Goal: Information Seeking & Learning: Learn about a topic

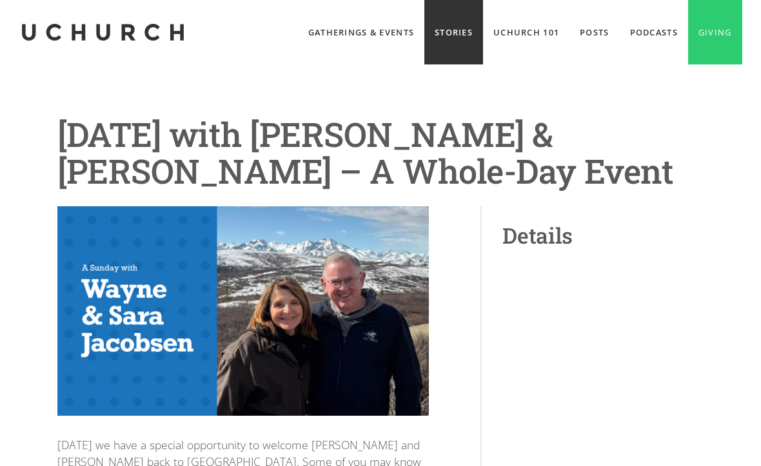
click at [444, 26] on link "Stories" at bounding box center [453, 32] width 59 height 65
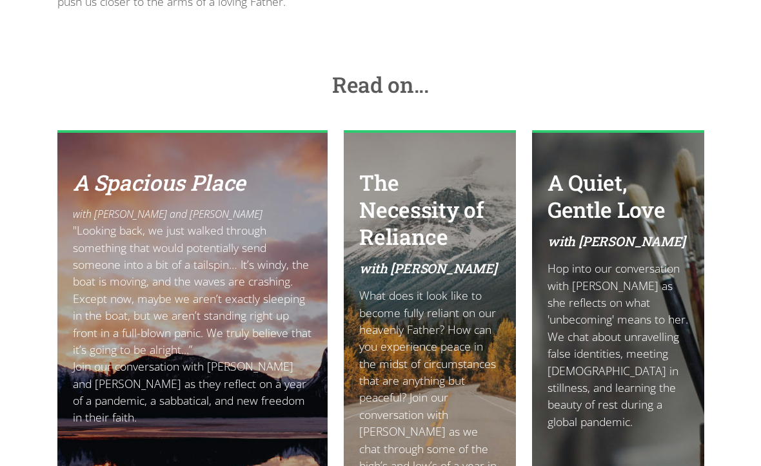
scroll to position [949, 0]
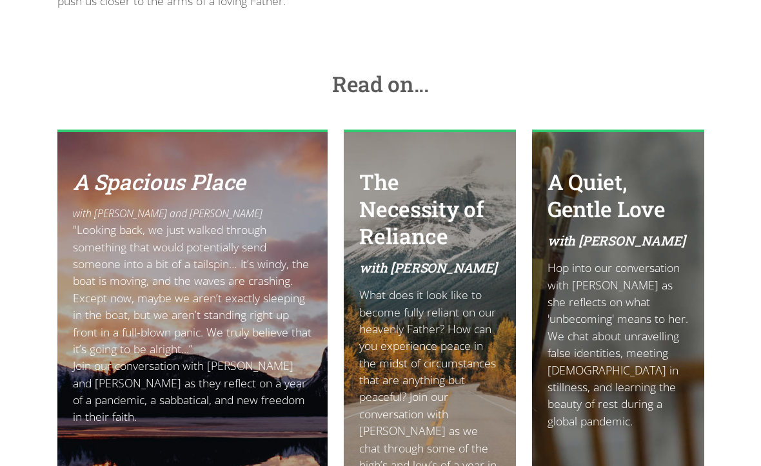
click at [532, 366] on link "A Quiet, Gentle Love with Barb Cox Hop into our conversation with Barb as she r…" at bounding box center [618, 333] width 172 height 406
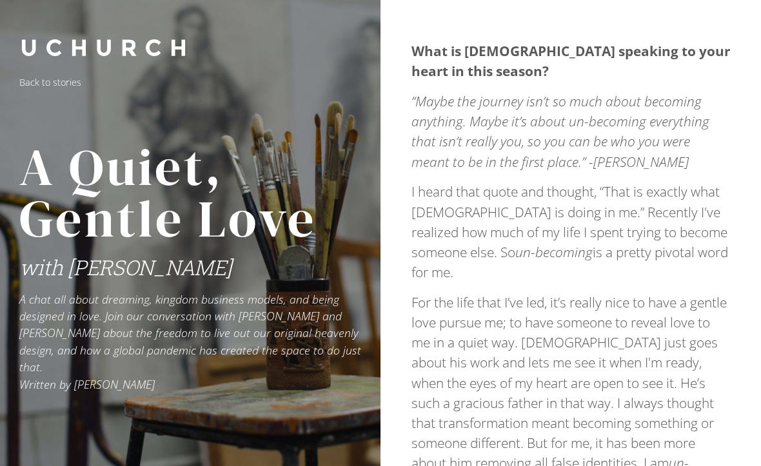
click at [491, 351] on p "For the life that I’ve led, it’s really nice to have a gentle love pursue me; t…" at bounding box center [571, 423] width 319 height 261
click at [504, 330] on p "For the life that I’ve led, it’s really nice to have a gentle love pursue me; t…" at bounding box center [571, 423] width 319 height 261
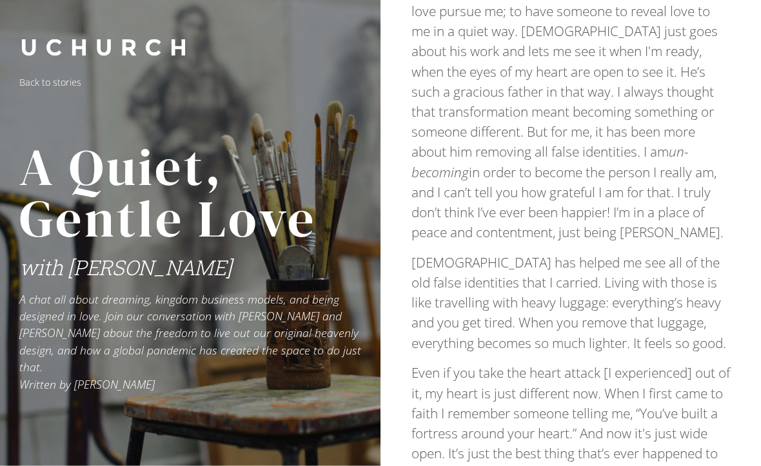
scroll to position [312, 0]
click at [673, 375] on p "Even if you take the heart attack [I experienced] out of it, my heart is just d…" at bounding box center [571, 423] width 319 height 121
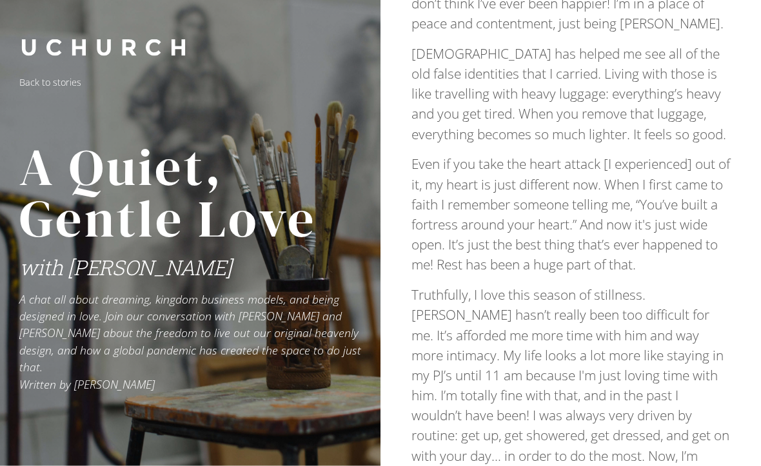
scroll to position [523, 0]
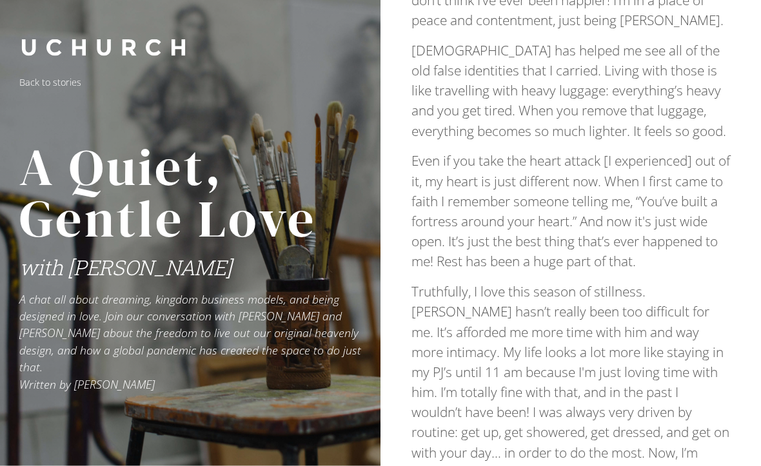
click at [673, 370] on p "Truthfully, I love this season of stillness. Covid hasn’t really been too diffi…" at bounding box center [571, 393] width 319 height 221
click at [671, 371] on p "Truthfully, I love this season of stillness. Covid hasn’t really been too diffi…" at bounding box center [571, 393] width 319 height 221
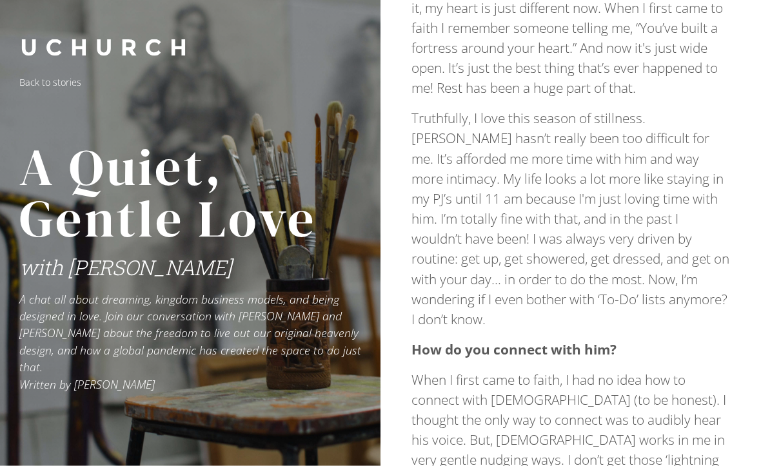
scroll to position [699, 0]
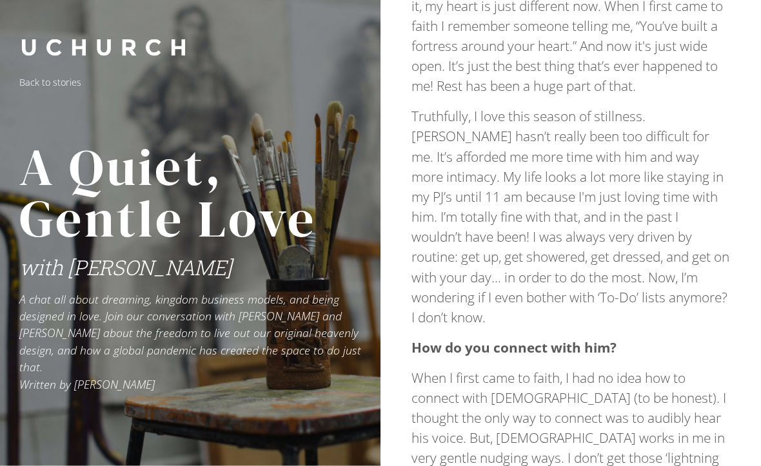
click at [690, 388] on p "When I first came to faith, I had no idea how to connect with God (to be honest…" at bounding box center [571, 459] width 319 height 181
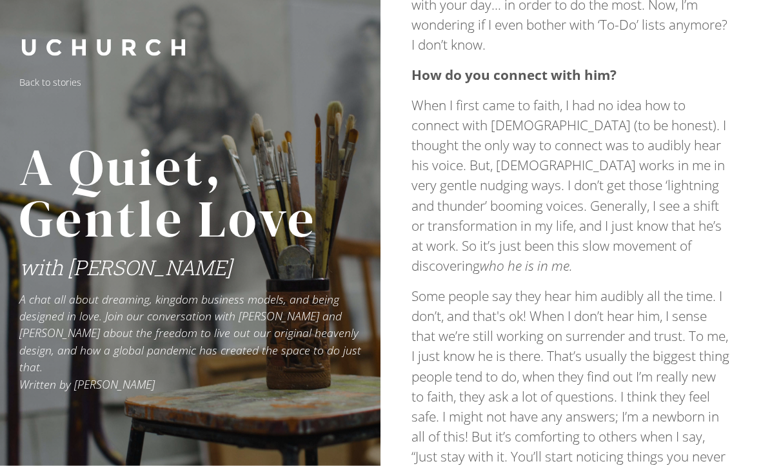
scroll to position [972, 0]
click at [726, 302] on p "Some people say they hear him audibly all the time. I don’t, and that's ok! Whe…" at bounding box center [571, 416] width 319 height 261
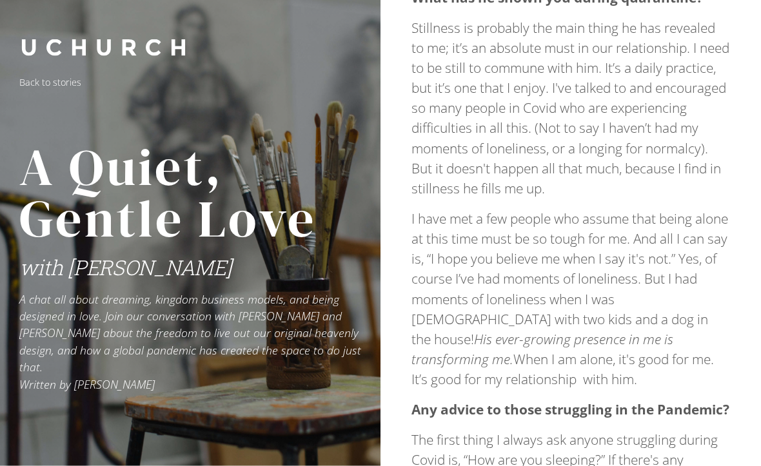
scroll to position [2066, 0]
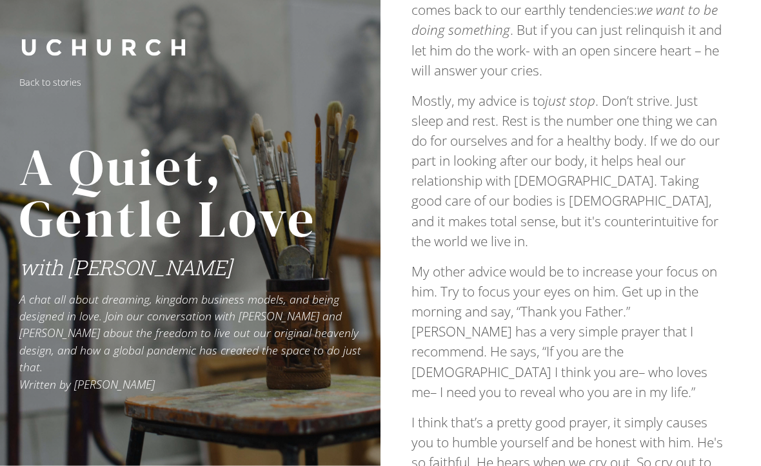
scroll to position [2687, 0]
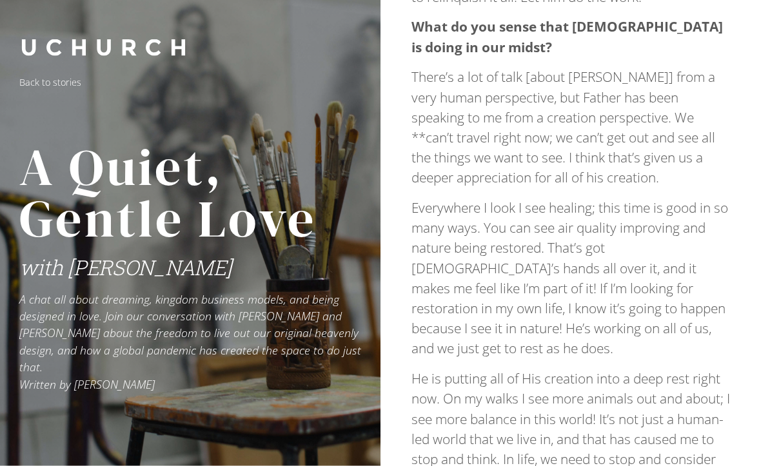
scroll to position [3234, 0]
click at [717, 368] on p "He is putting all of His creation into a deep rest right now. On my walks I see…" at bounding box center [571, 448] width 319 height 161
click at [713, 368] on p "He is putting all of His creation into a deep rest right now. On my walks I see…" at bounding box center [571, 448] width 319 height 161
click at [712, 368] on p "He is putting all of His creation into a deep rest right now. On my walks I see…" at bounding box center [571, 448] width 319 height 161
click at [710, 368] on p "He is putting all of His creation into a deep rest right now. On my walks I see…" at bounding box center [571, 448] width 319 height 161
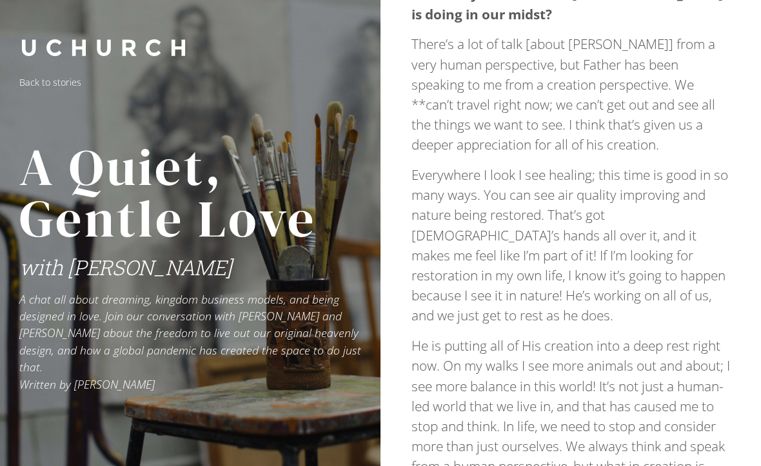
scroll to position [3289, 0]
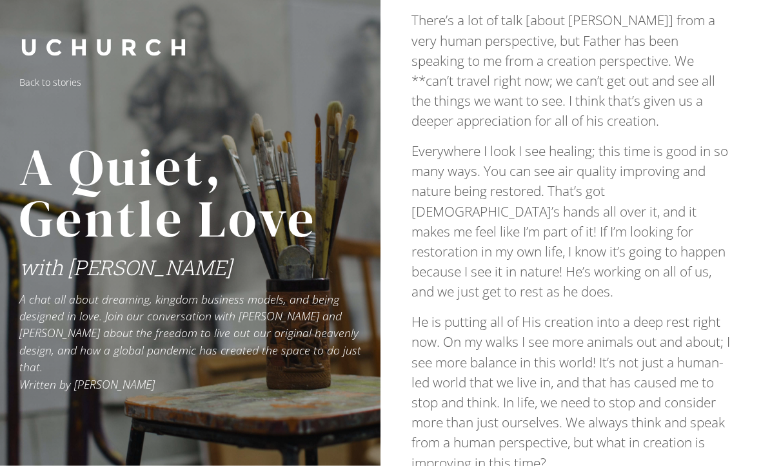
click at [703, 341] on p "He is putting all of His creation into a deep rest right now. On my walks I see…" at bounding box center [571, 393] width 319 height 161
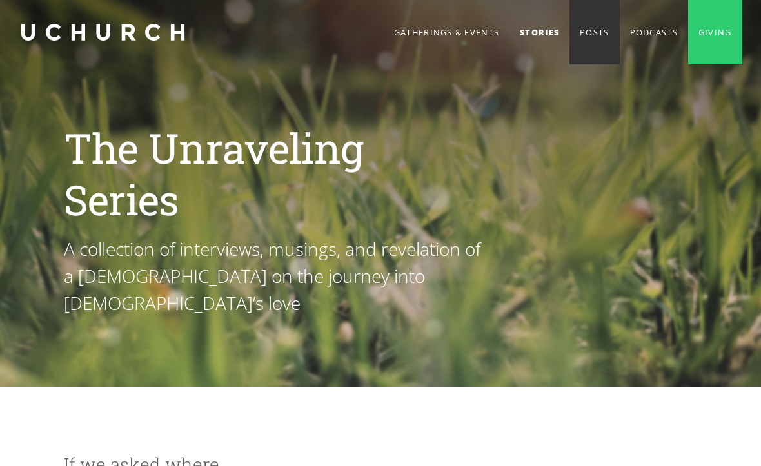
click at [590, 36] on link "Posts" at bounding box center [595, 32] width 50 height 65
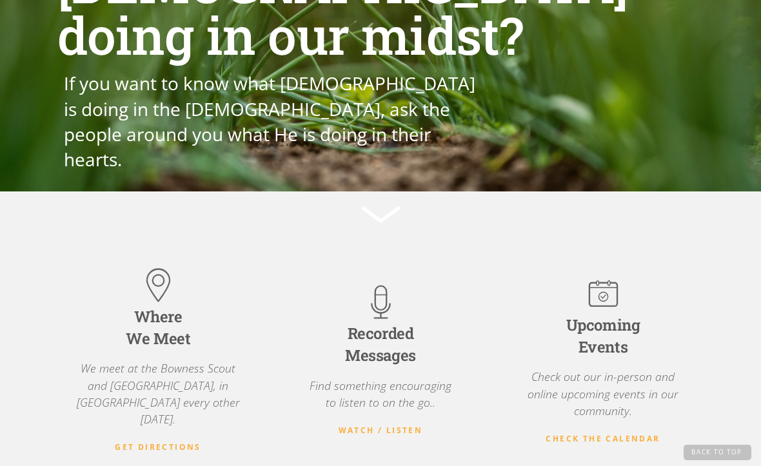
scroll to position [136, 0]
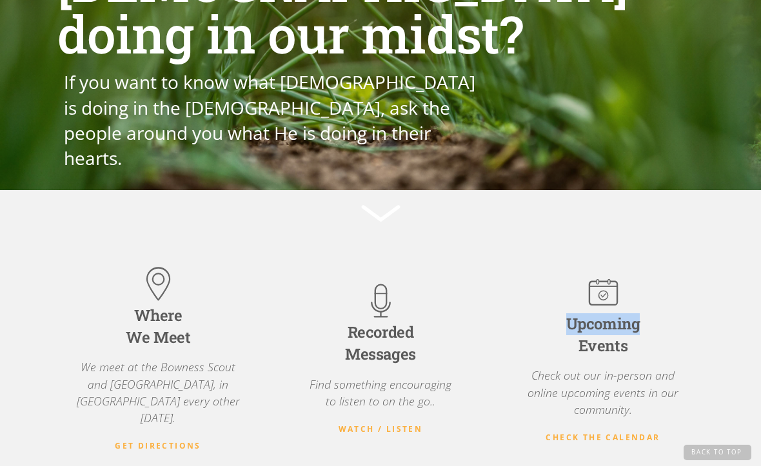
click at [647, 233] on div "Where We Meet We meet at the Bowness Scout and Lions Hall, in Bowness every oth…" at bounding box center [380, 357] width 761 height 335
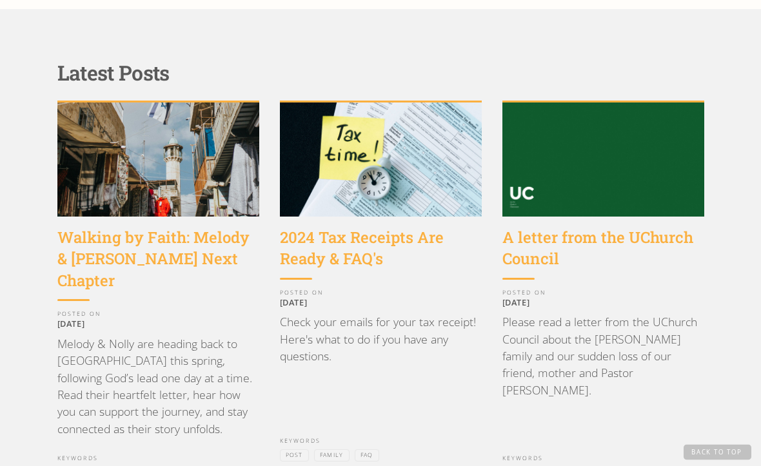
scroll to position [1098, 0]
click at [627, 306] on p "[DATE]" at bounding box center [604, 302] width 202 height 10
click at [624, 299] on div "A letter from the UChurch Council POSTED ON June 4, 2024 Please read a letter f…" at bounding box center [604, 337] width 202 height 240
click at [644, 253] on div "A letter from the UChurch Council" at bounding box center [604, 248] width 202 height 43
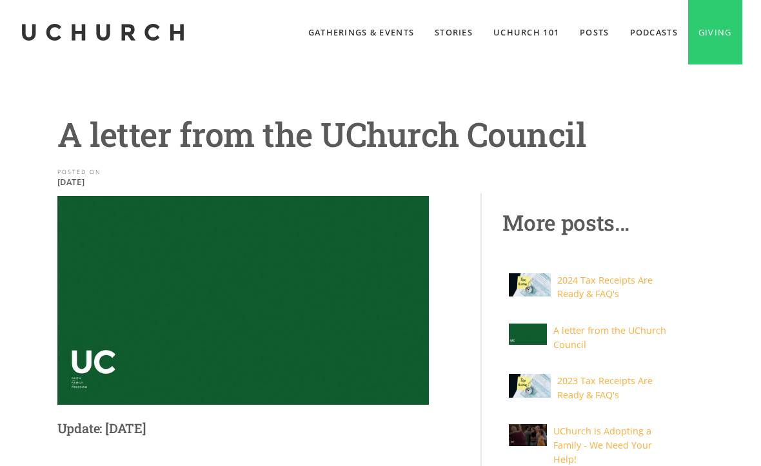
click at [632, 247] on div at bounding box center [593, 256] width 181 height 21
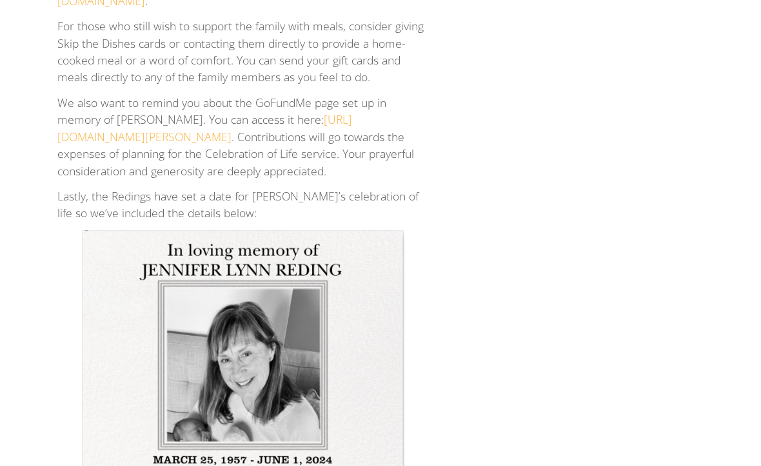
scroll to position [821, 0]
click at [403, 421] on img at bounding box center [243, 454] width 323 height 448
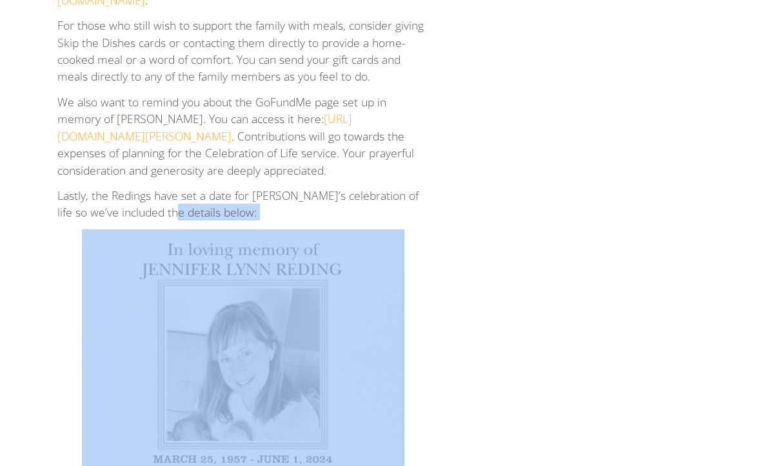
click at [387, 415] on img at bounding box center [243, 454] width 323 height 448
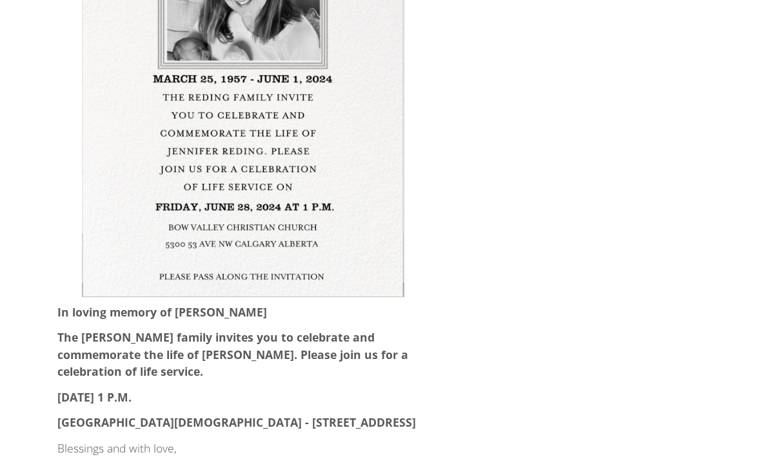
scroll to position [1214, 0]
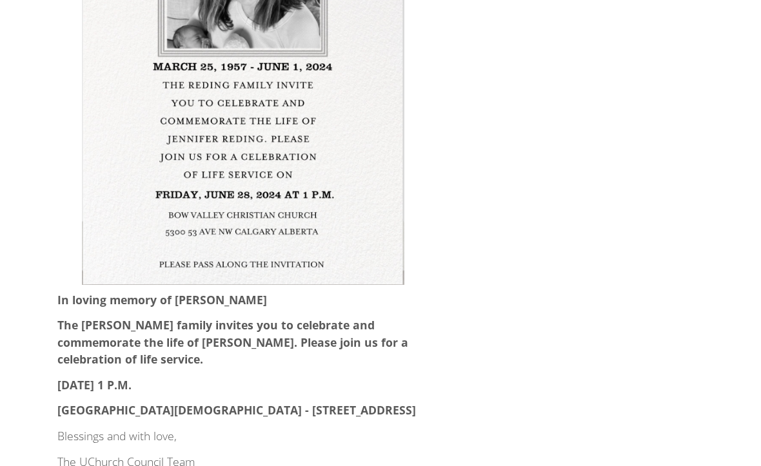
click at [424, 359] on p "The [PERSON_NAME] family invites you to celebrate and commemorate the life of […" at bounding box center [243, 342] width 372 height 51
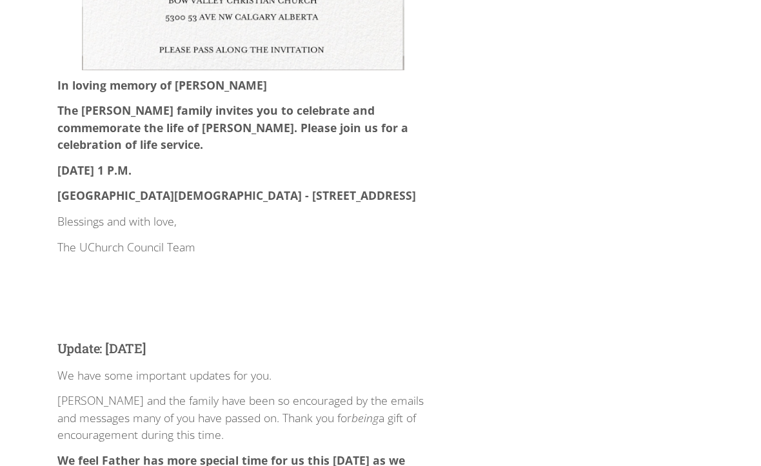
scroll to position [1429, 0]
